Goal: Information Seeking & Learning: Learn about a topic

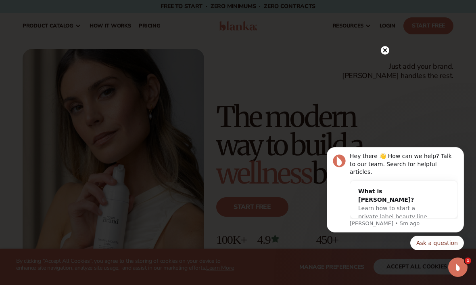
click at [388, 50] on circle at bounding box center [385, 50] width 8 height 8
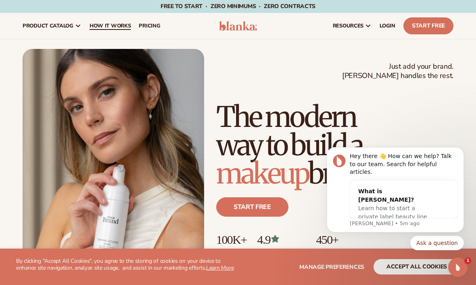
click at [117, 23] on span "How It Works" at bounding box center [111, 26] width 42 height 6
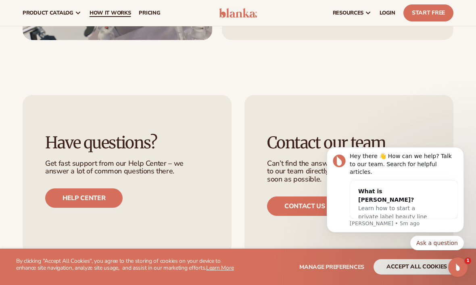
click at [119, 14] on span "How It Works" at bounding box center [111, 13] width 42 height 6
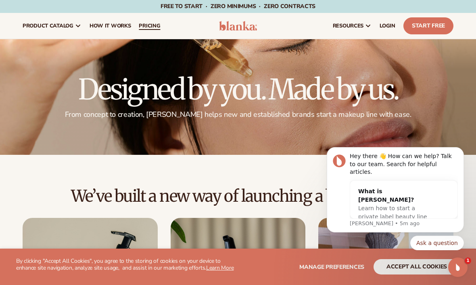
click at [149, 28] on span "pricing" at bounding box center [149, 26] width 21 height 6
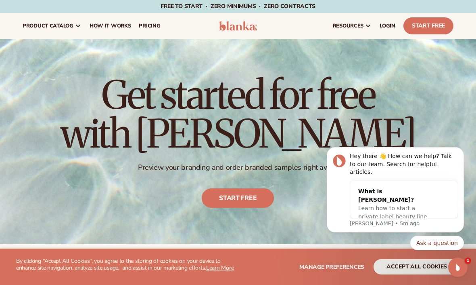
click at [237, 30] on img at bounding box center [238, 26] width 38 height 10
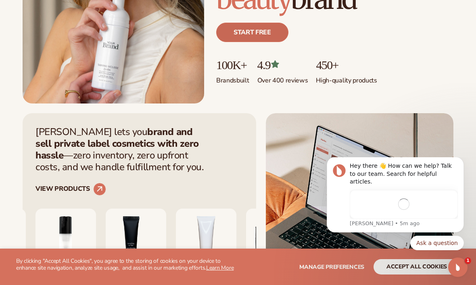
click at [254, 29] on link "Start free" at bounding box center [252, 32] width 72 height 19
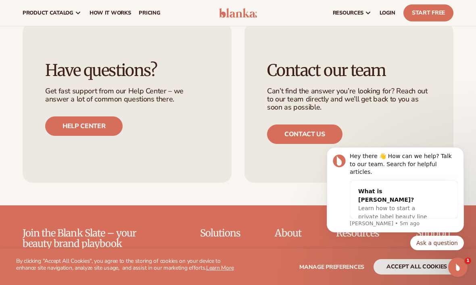
scroll to position [2944, 0]
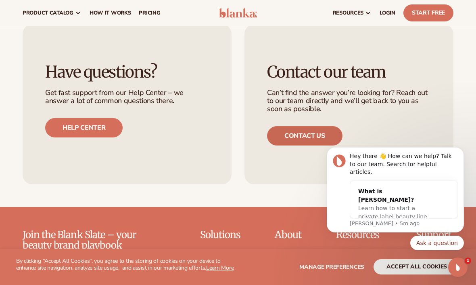
click at [293, 126] on link "Contact us" at bounding box center [304, 135] width 75 height 19
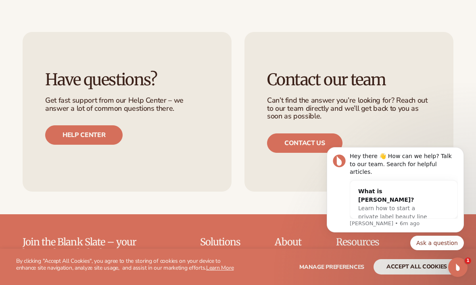
scroll to position [340, 0]
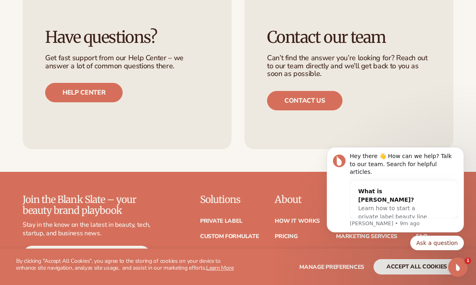
drag, startPoint x: 194, startPoint y: 94, endPoint x: 188, endPoint y: 38, distance: 57.2
click at [194, 94] on div "Have questions? Get fast support from our Help Center – we answer a lot of comm…" at bounding box center [127, 66] width 209 height 152
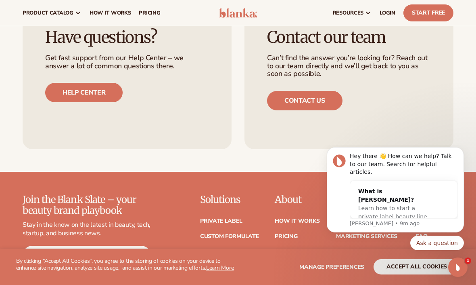
scroll to position [0, 0]
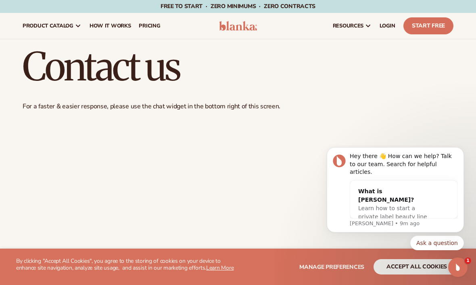
click at [246, 27] on img at bounding box center [238, 26] width 38 height 10
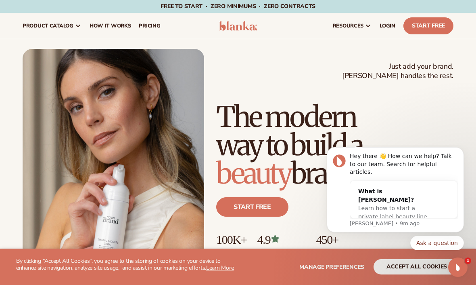
click at [238, 31] on header "Cart product catalog The Lab by [PERSON_NAME]" at bounding box center [238, 26] width 476 height 26
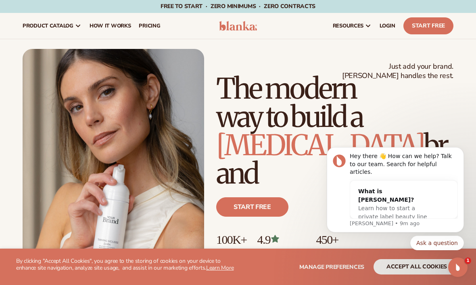
click at [241, 19] on header "Cart product catalog The Lab by [PERSON_NAME]" at bounding box center [238, 26] width 476 height 26
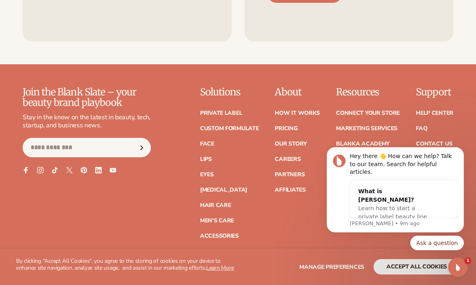
scroll to position [3065, 0]
